Goal: Navigation & Orientation: Find specific page/section

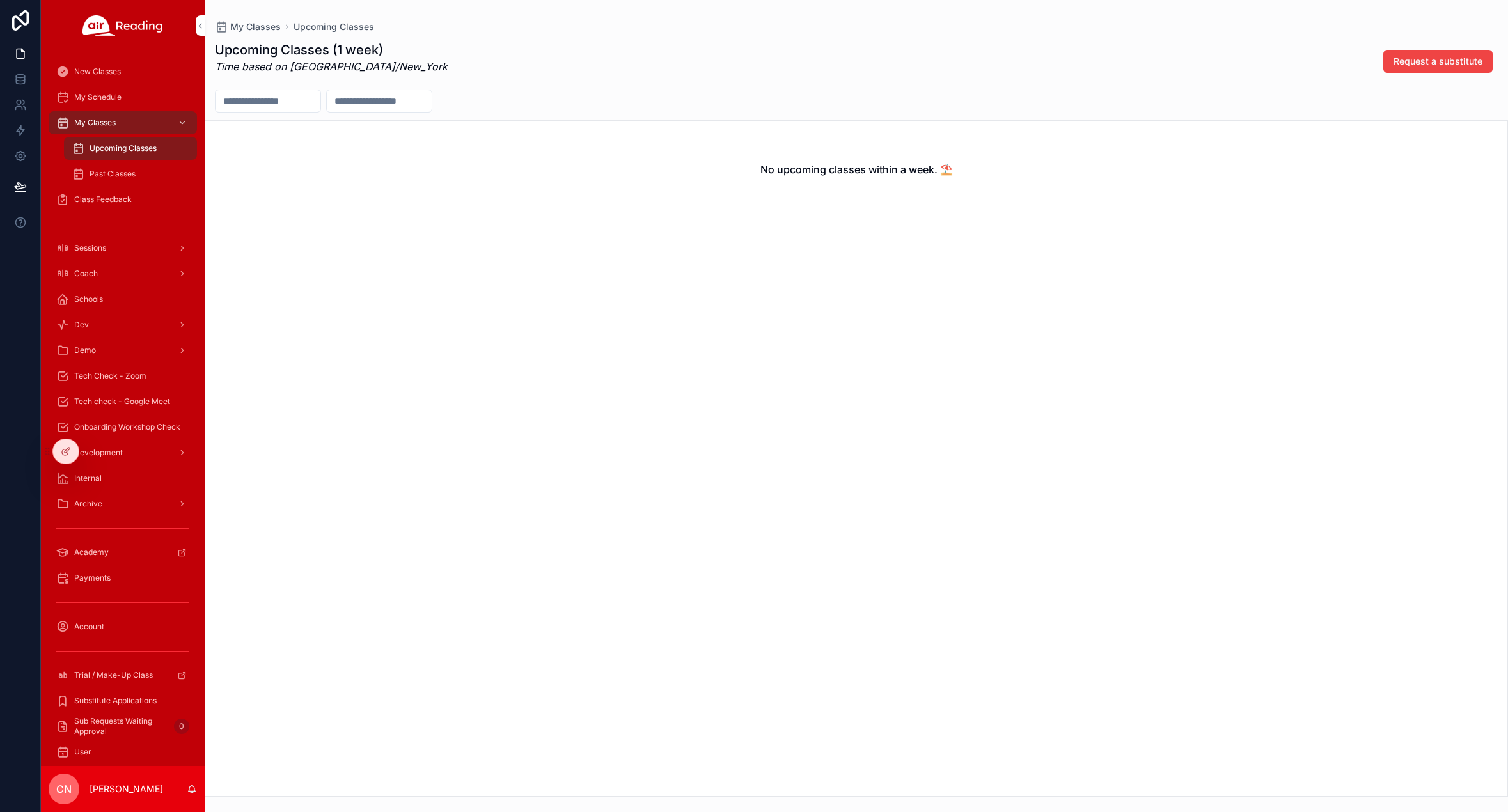
click at [0, 0] on icon at bounding box center [0, 0] width 0 height 0
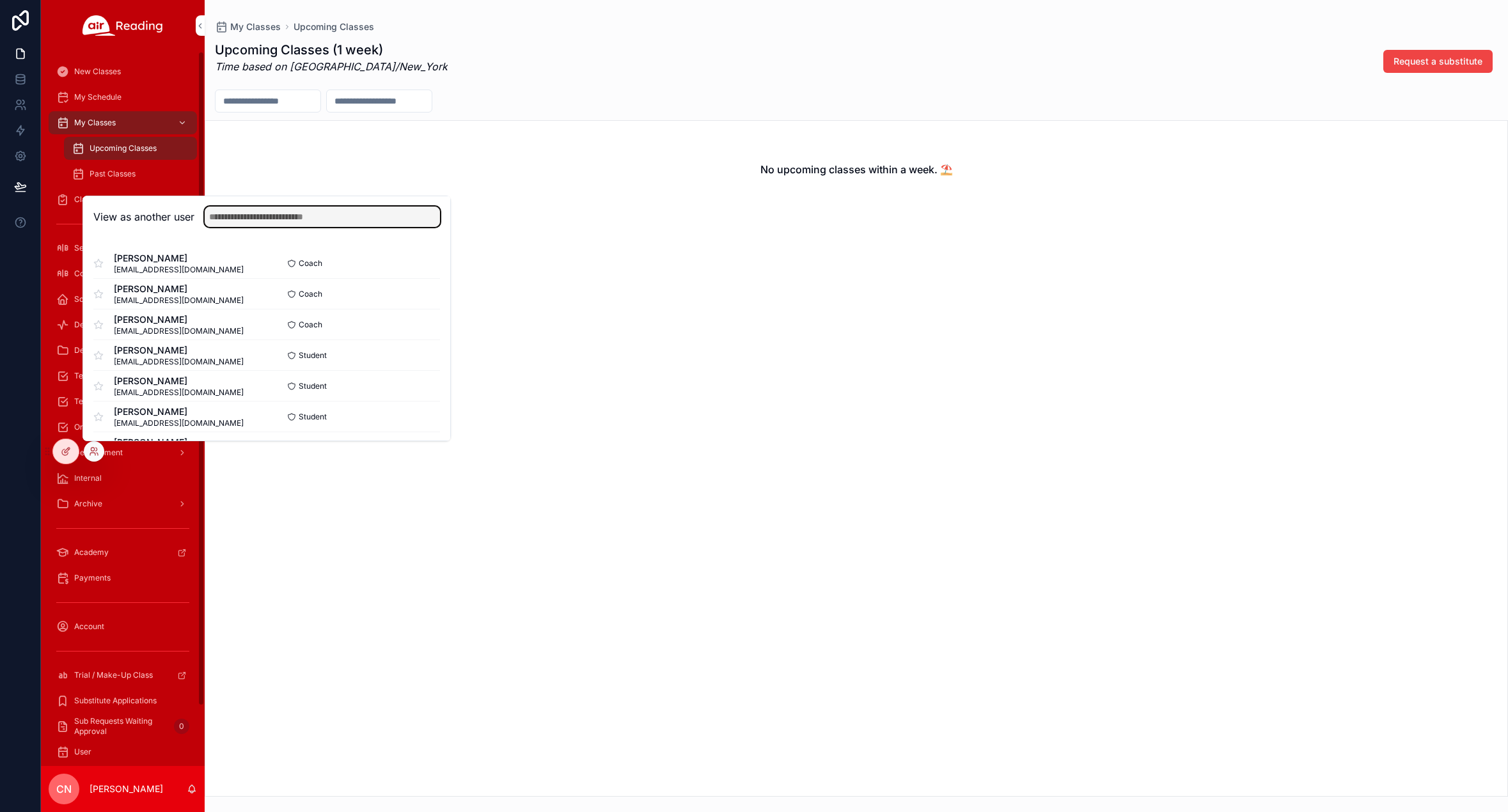
click at [268, 220] on input "text" at bounding box center [322, 217] width 235 height 20
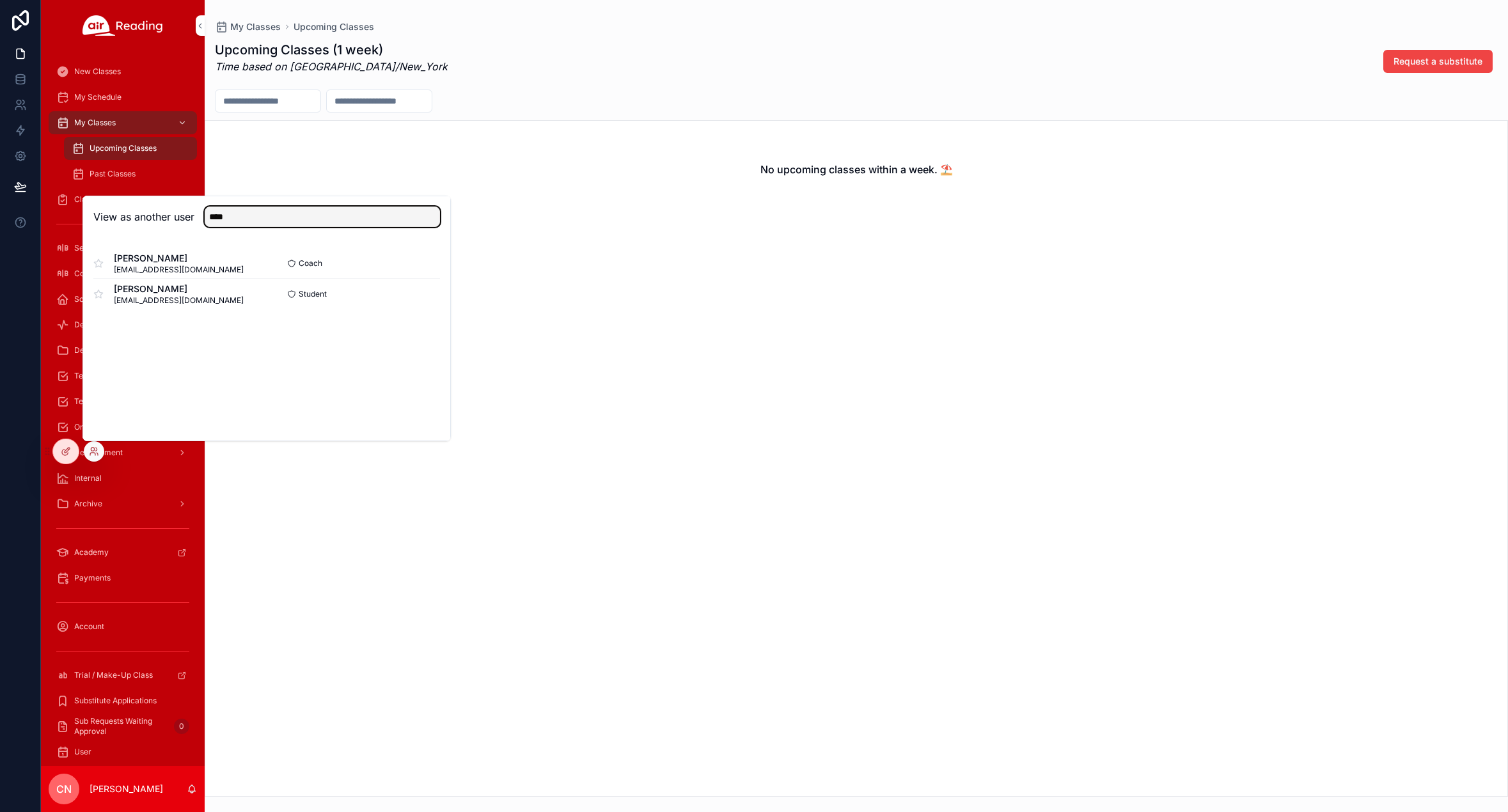
type input "****"
click at [0, 0] on button "Select" at bounding box center [0, 0] width 0 height 0
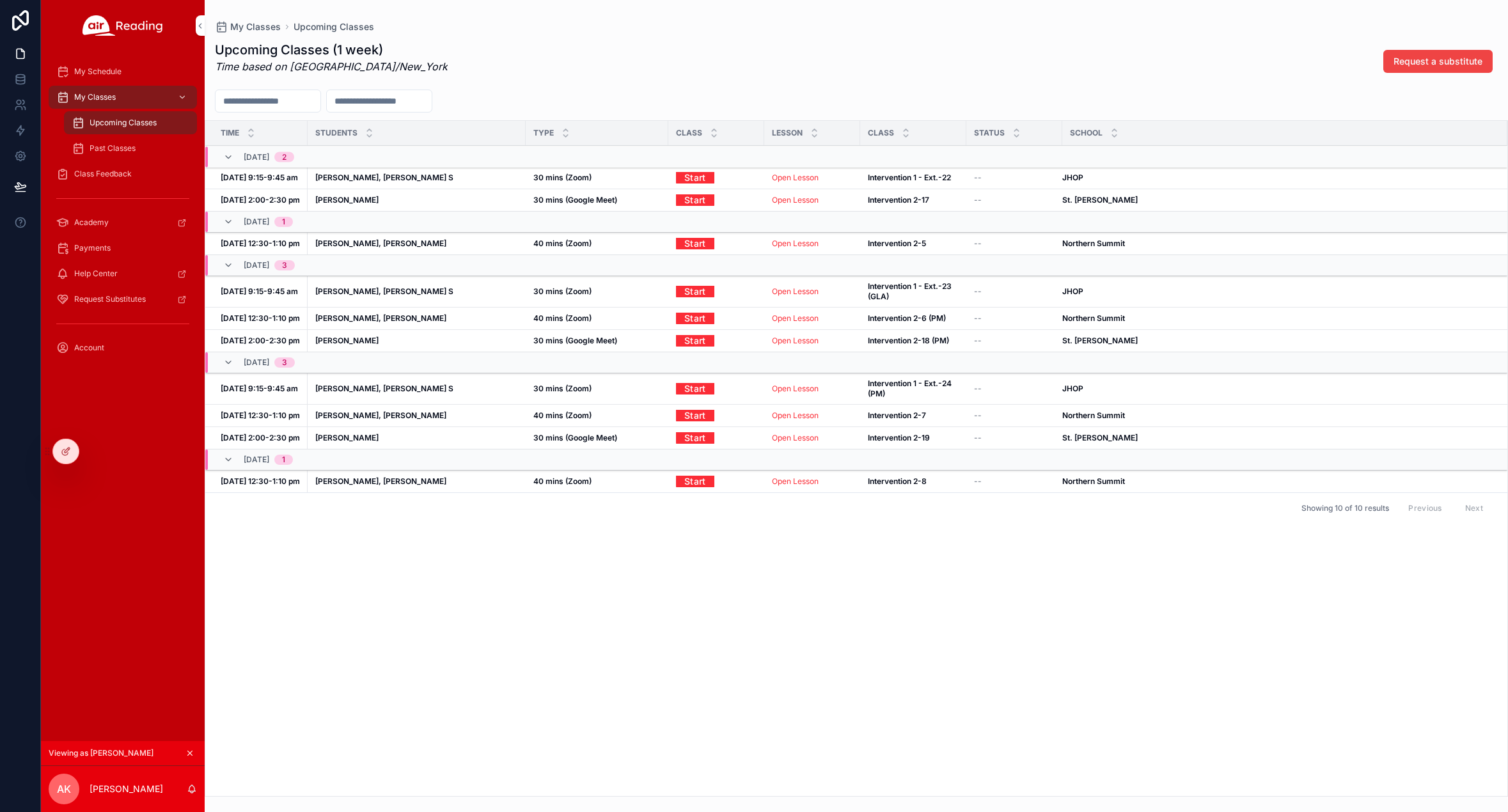
click at [98, 146] on span "Past Classes" at bounding box center [113, 148] width 46 height 10
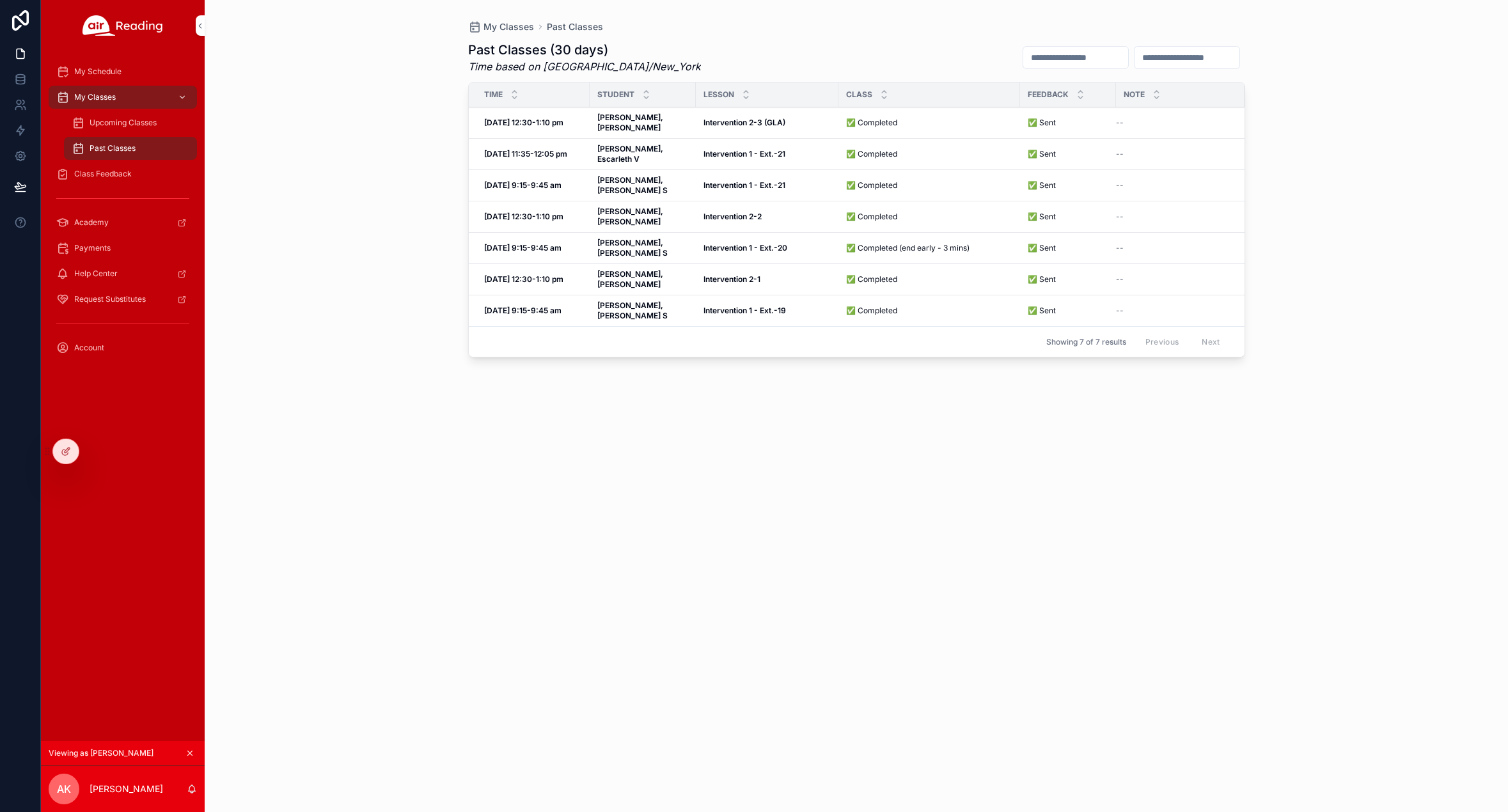
click at [94, 68] on span "My Schedule" at bounding box center [97, 71] width 47 height 10
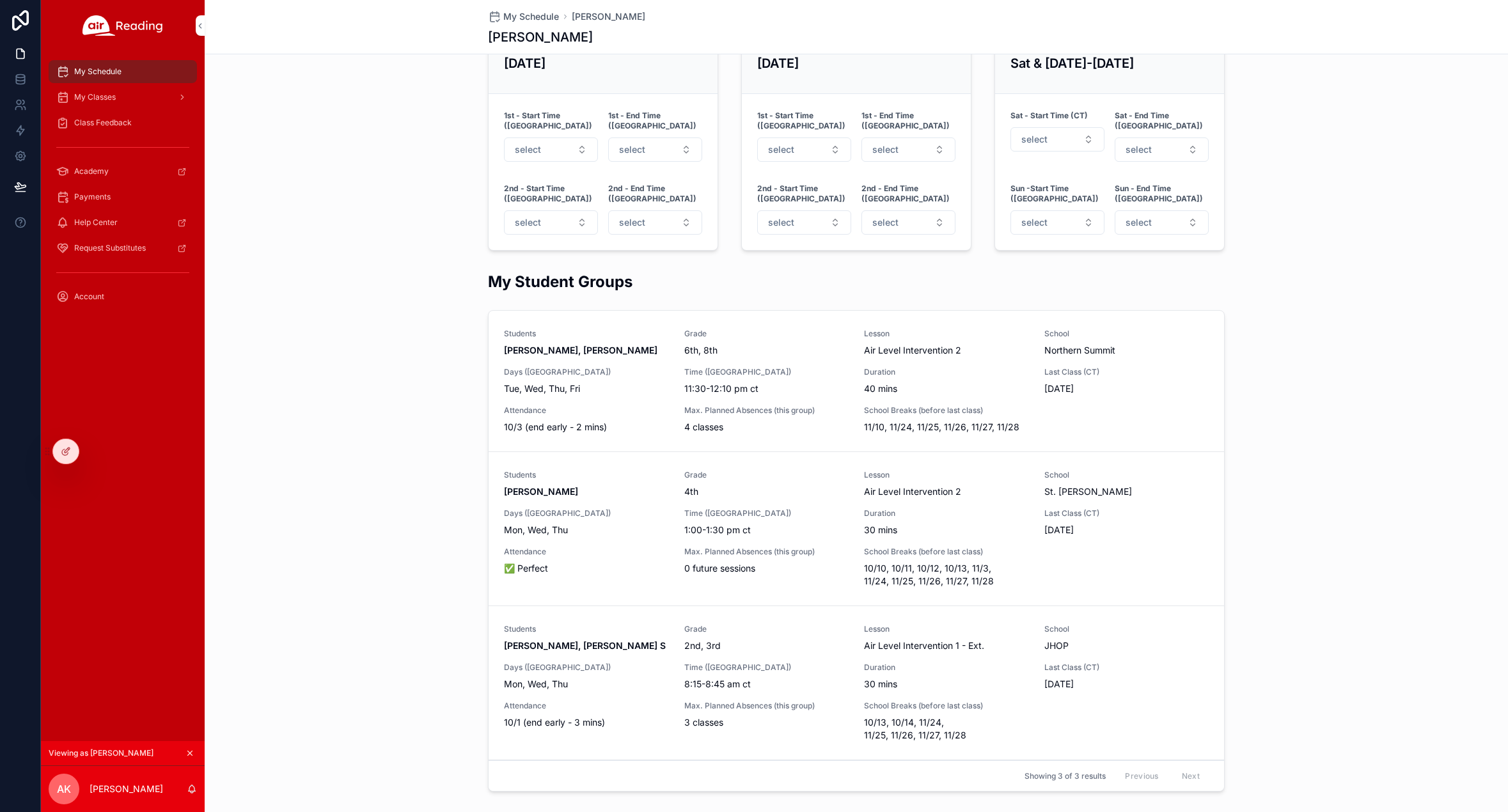
scroll to position [305, 0]
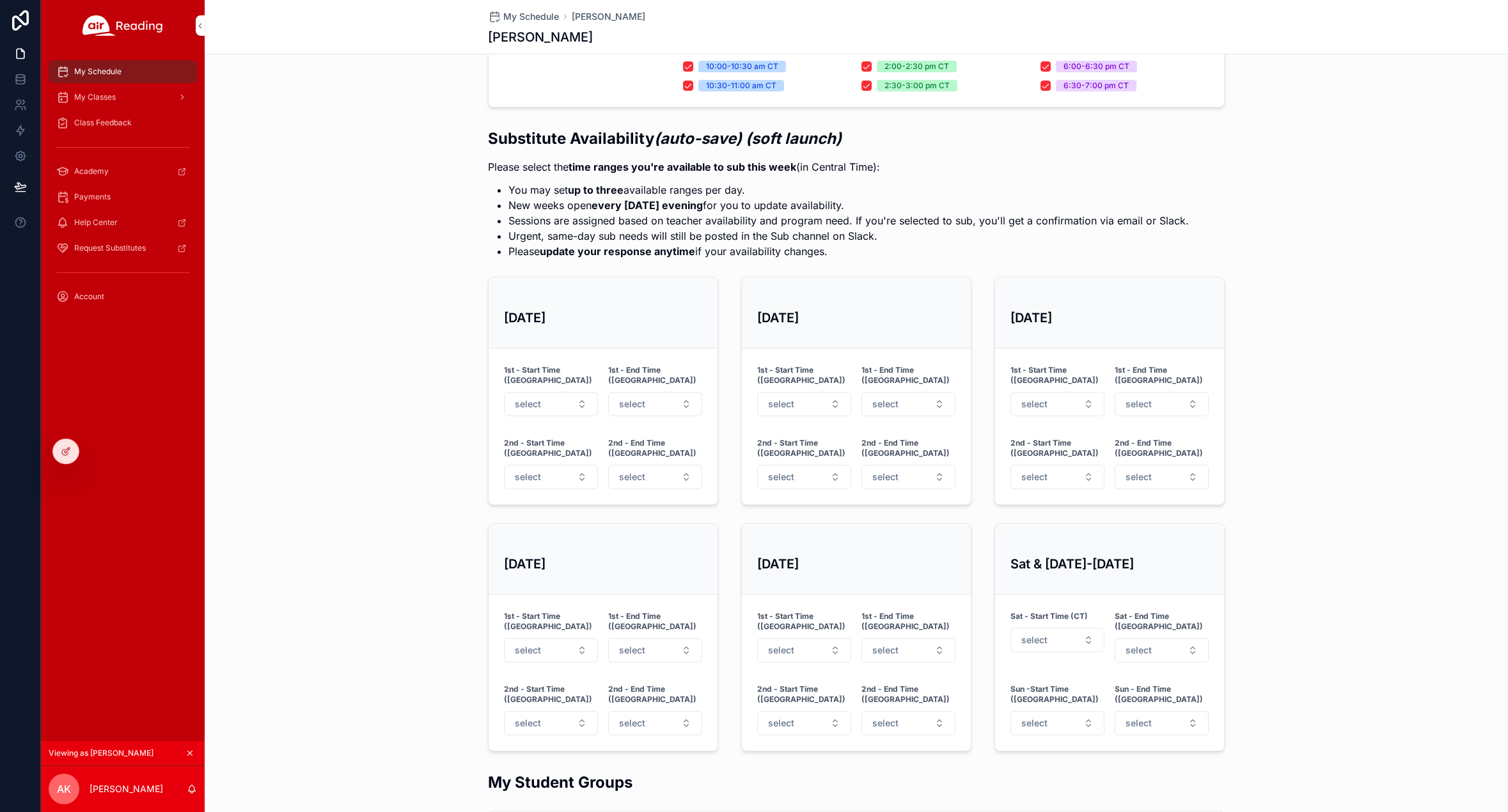
click at [94, 97] on span "My Classes" at bounding box center [95, 97] width 42 height 10
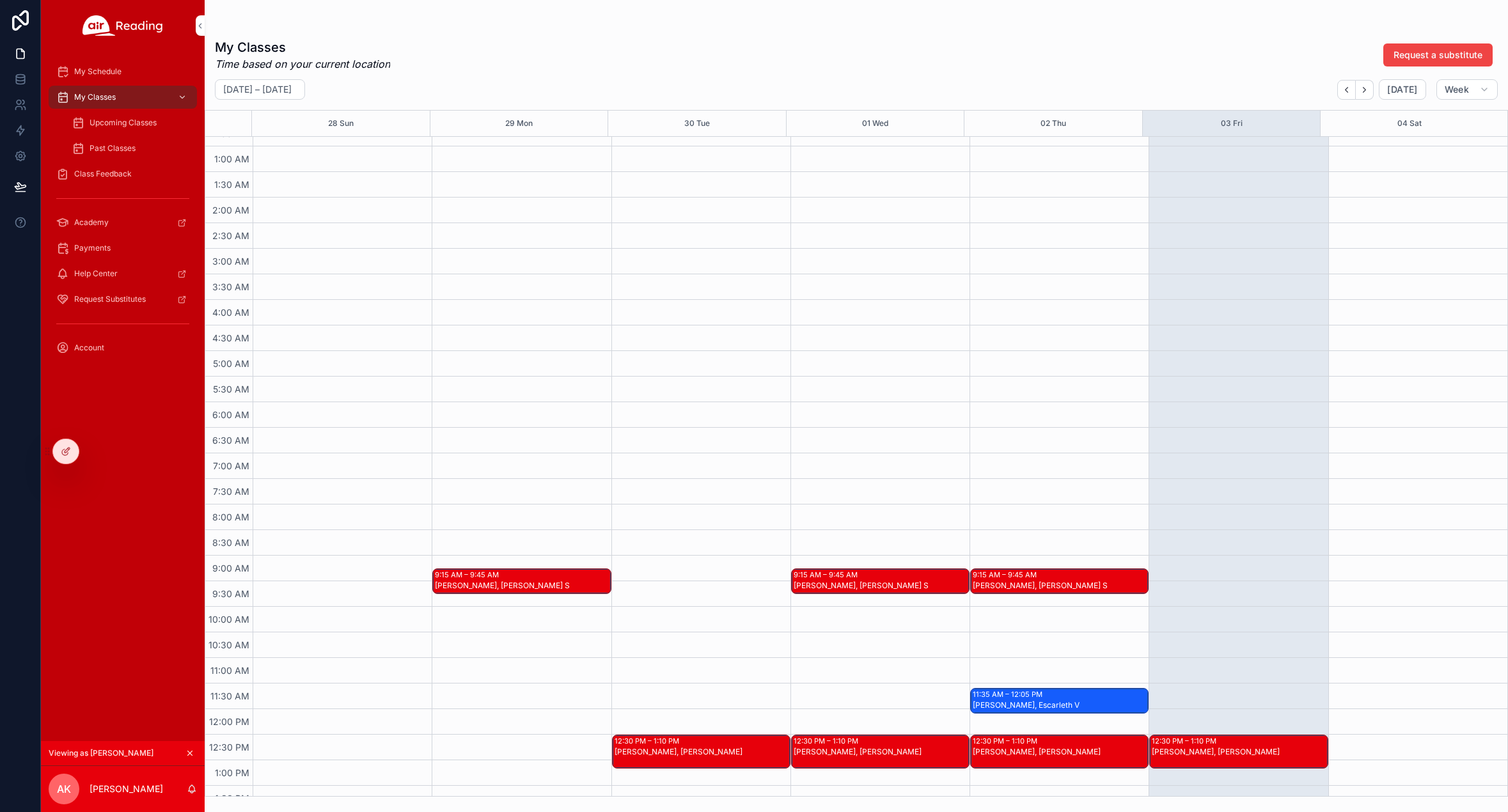
scroll to position [86, 0]
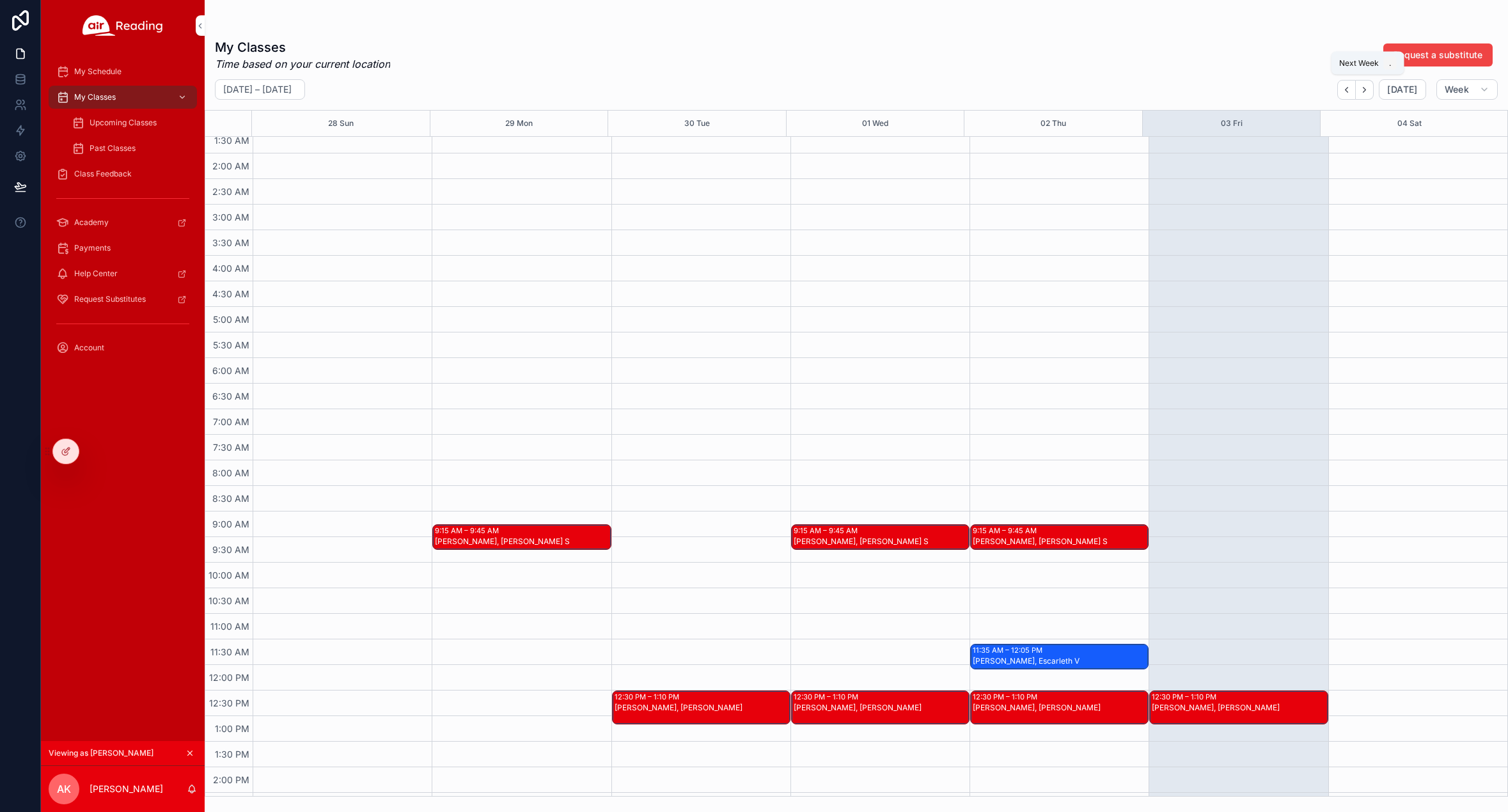
click at [1369, 88] on icon "Next" at bounding box center [1364, 90] width 9 height 9
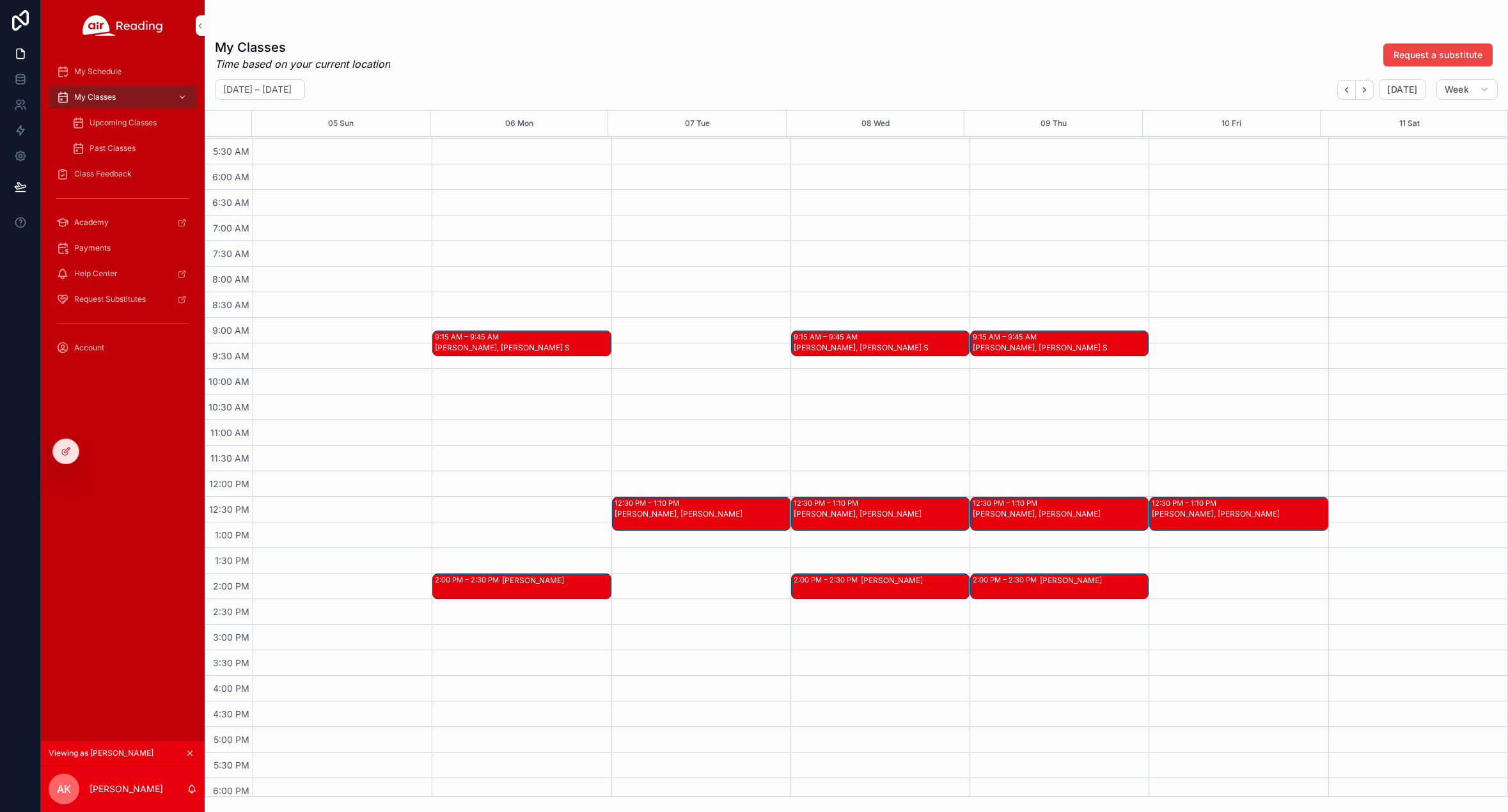
scroll to position [299, 0]
